Goal: Task Accomplishment & Management: Manage account settings

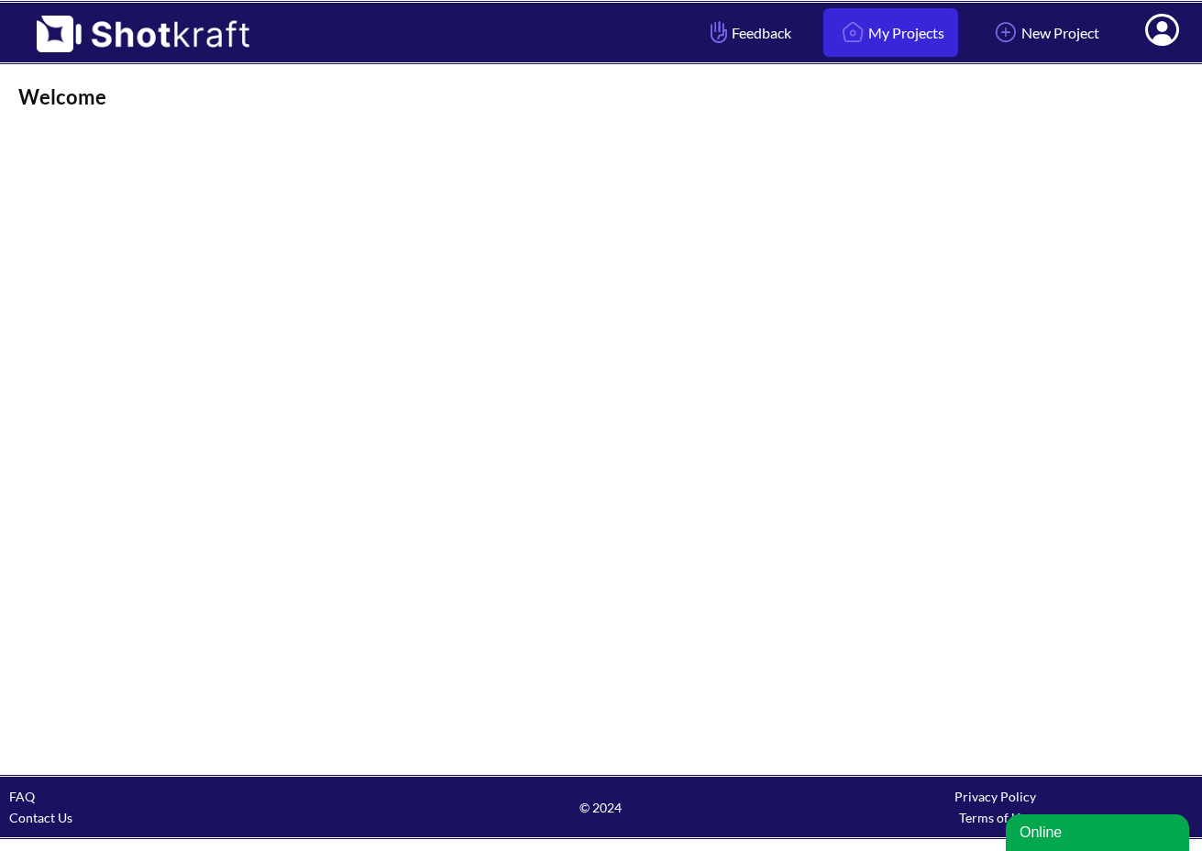
click at [865, 15] on link "My Projects" at bounding box center [890, 32] width 135 height 49
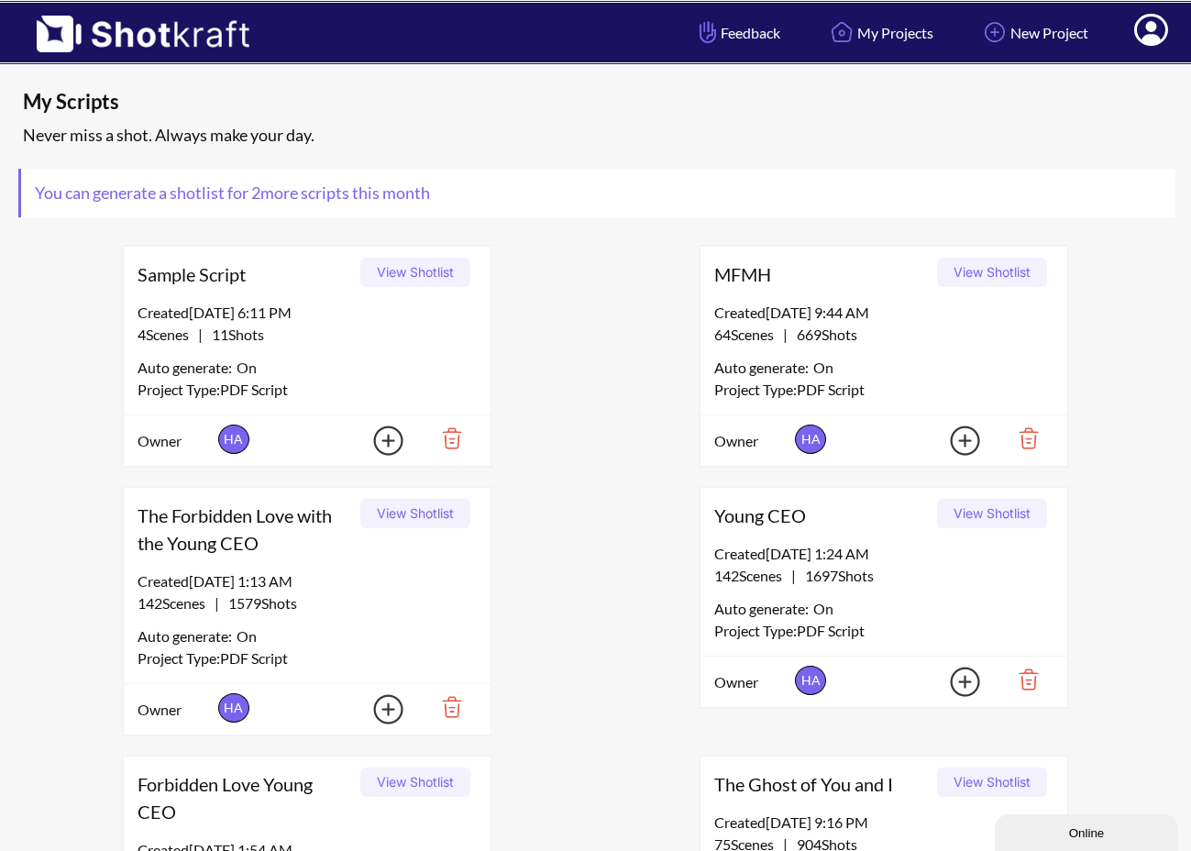
scroll to position [489, 0]
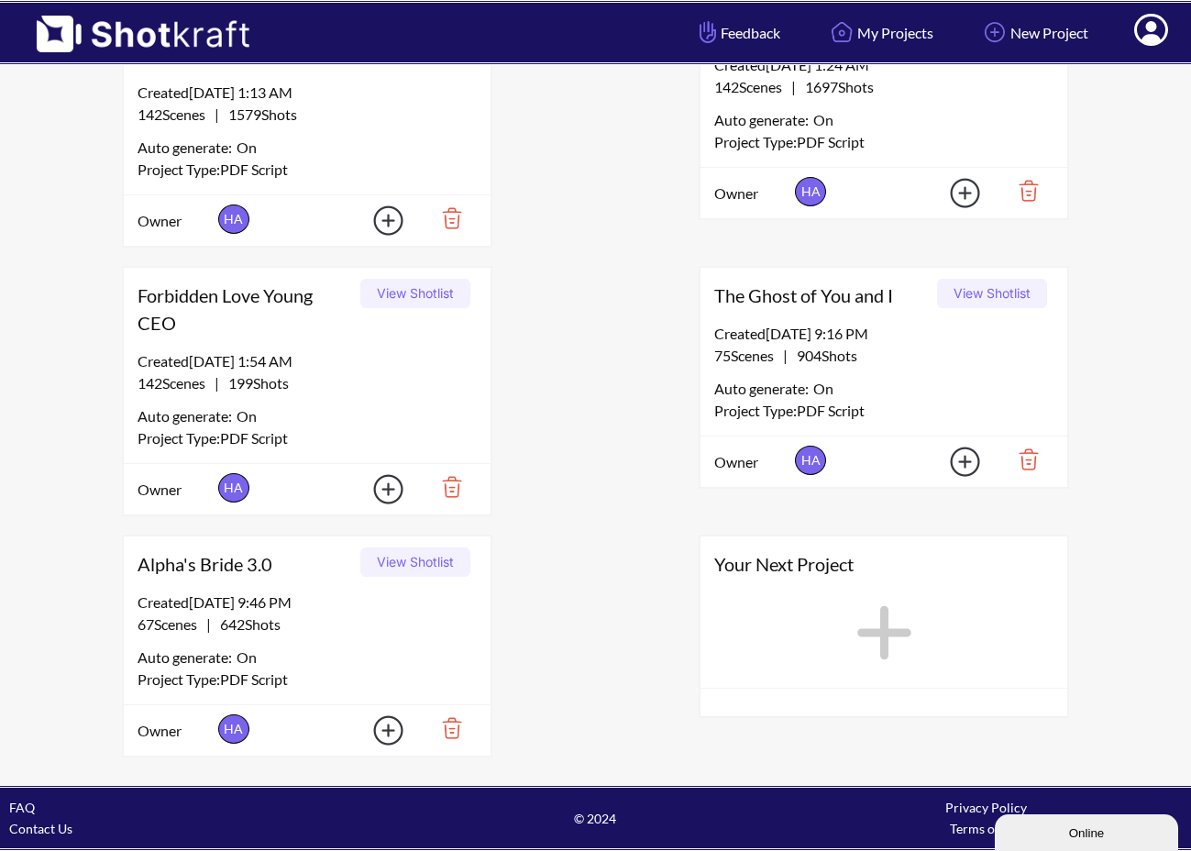
click at [388, 572] on button "View Shotlist" at bounding box center [415, 561] width 110 height 29
